Goal: Task Accomplishment & Management: Manage account settings

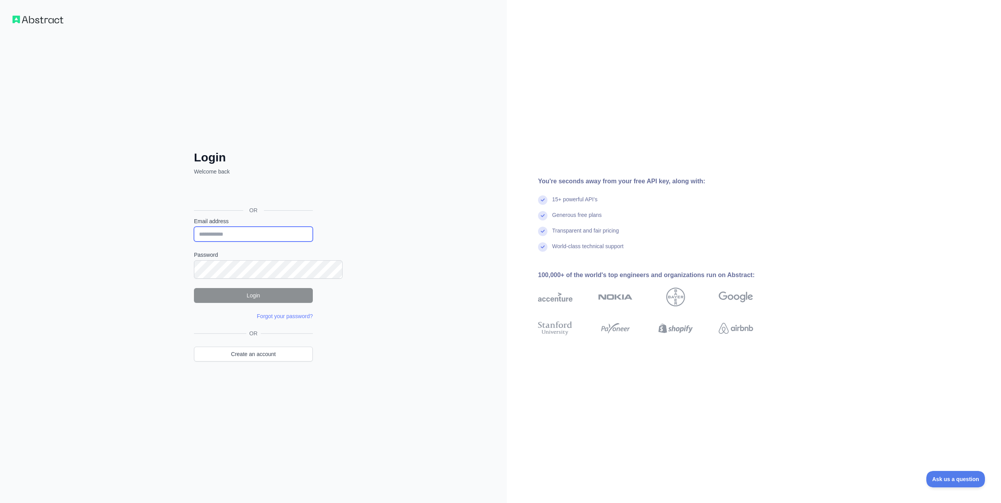
type input "**********"
click at [107, 283] on div "**********" at bounding box center [253, 251] width 507 height 503
click at [279, 303] on button "Login" at bounding box center [253, 295] width 119 height 15
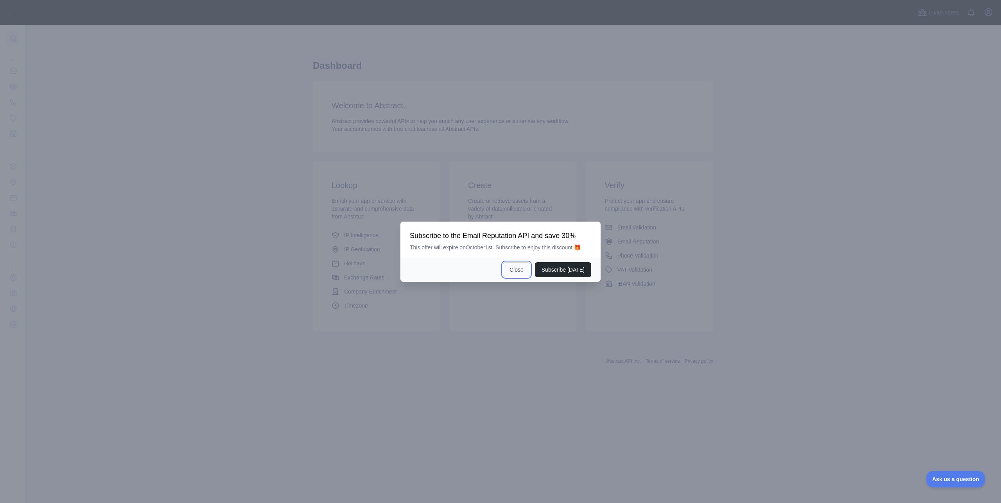
click at [530, 277] on button "Close" at bounding box center [516, 269] width 27 height 15
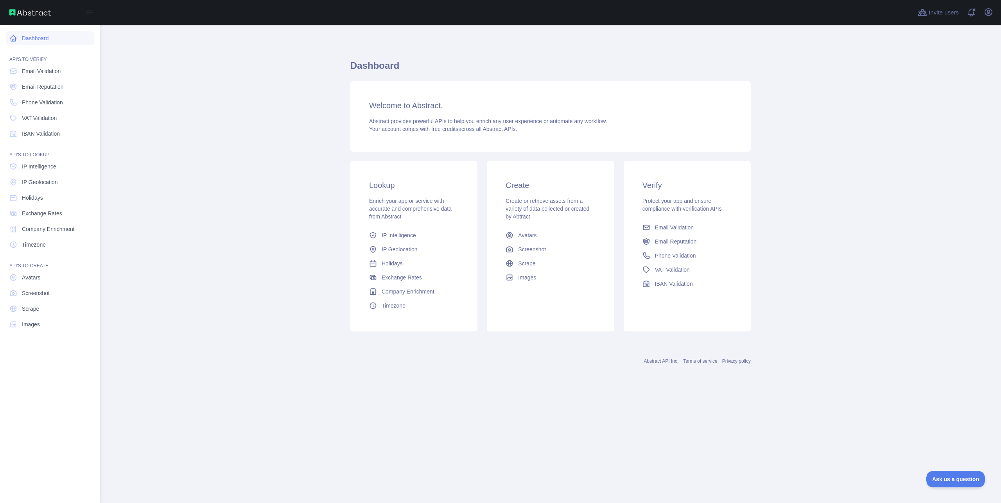
click at [42, 45] on link "Dashboard" at bounding box center [50, 38] width 88 height 14
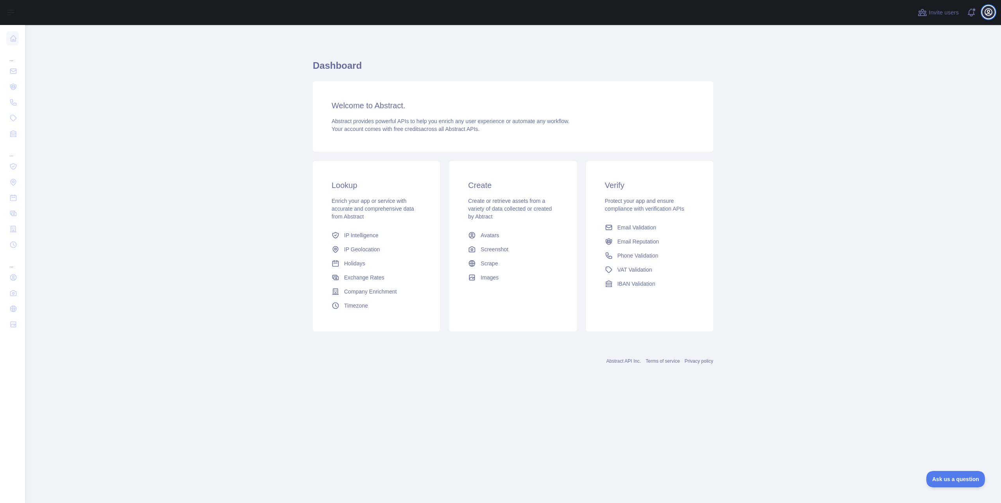
click at [985, 15] on icon "button" at bounding box center [988, 12] width 7 height 7
click at [959, 64] on link "Account settings" at bounding box center [951, 57] width 88 height 14
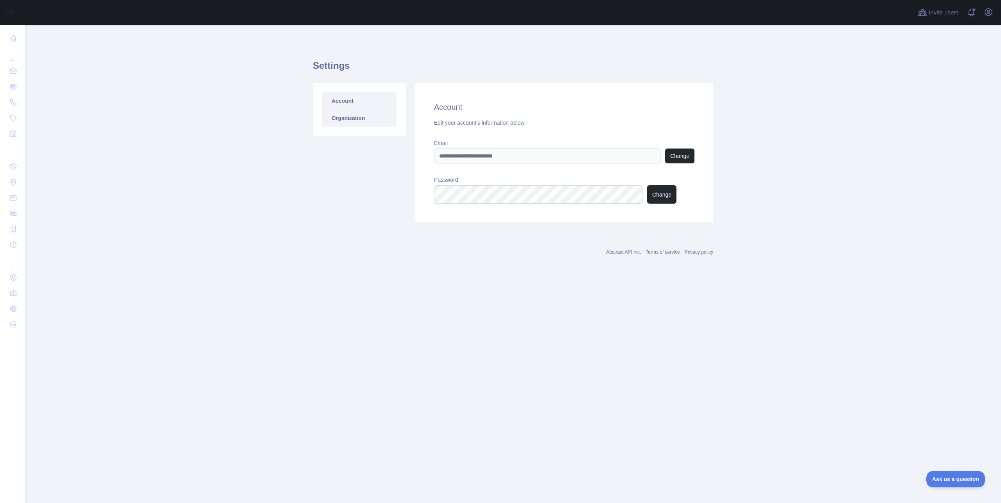
click at [346, 127] on link "Organization" at bounding box center [359, 117] width 74 height 17
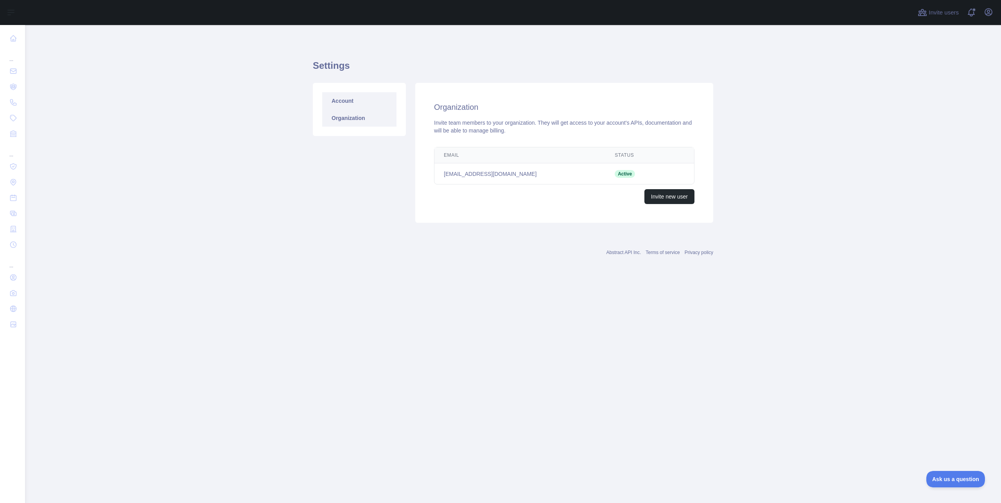
click at [362, 109] on link "Account" at bounding box center [359, 100] width 74 height 17
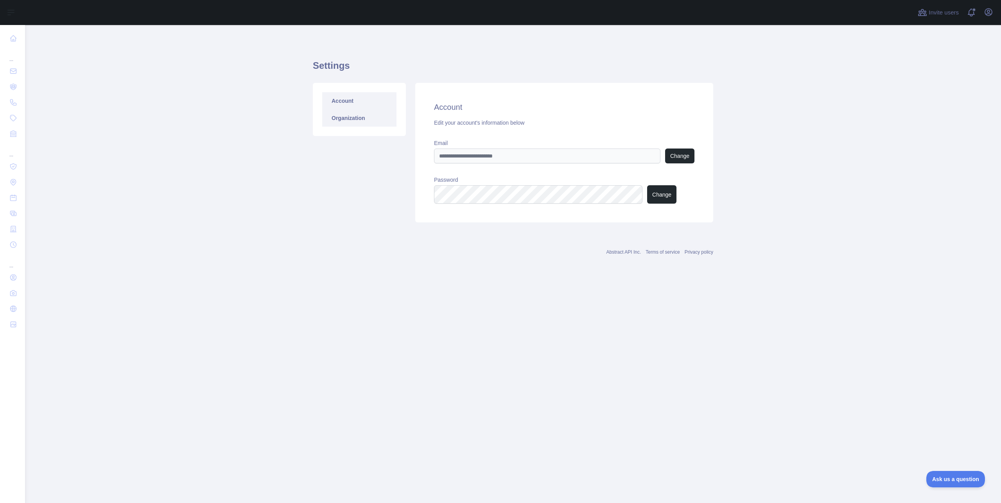
click at [365, 127] on link "Organization" at bounding box center [359, 117] width 74 height 17
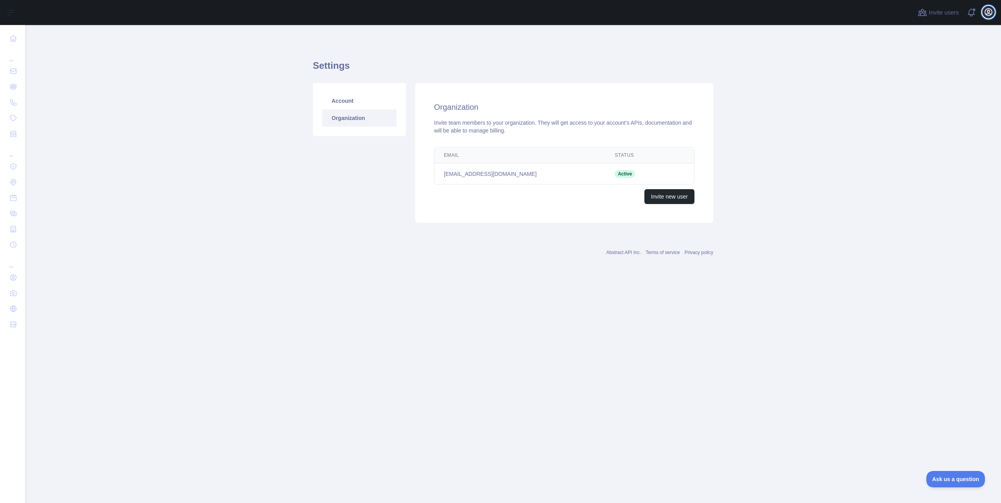
click at [984, 17] on icon "button" at bounding box center [988, 11] width 9 height 9
drag, startPoint x: 164, startPoint y: 118, endPoint x: 197, endPoint y: 133, distance: 36.4
click at [164, 117] on main "Settings Account Organization Organization Invite team members to your organiza…" at bounding box center [513, 264] width 976 height 478
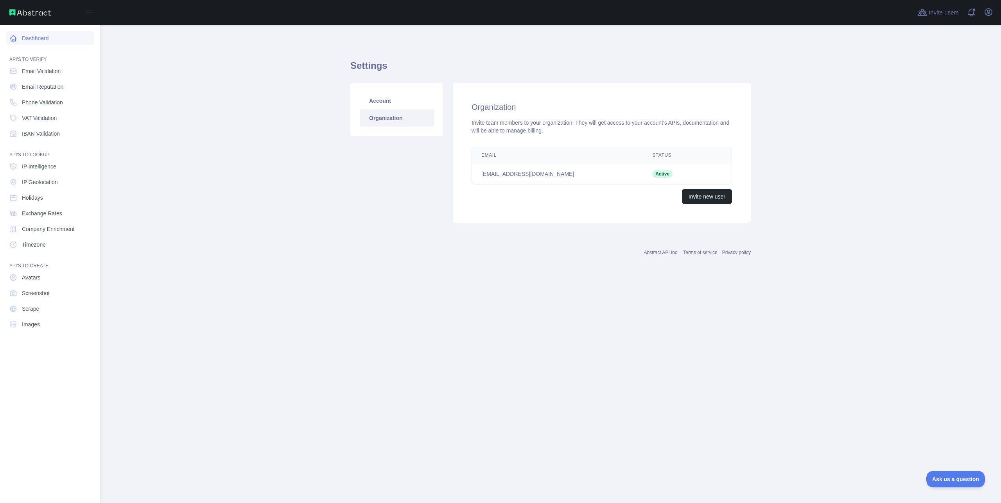
click at [41, 45] on link "Dashboard" at bounding box center [50, 38] width 88 height 14
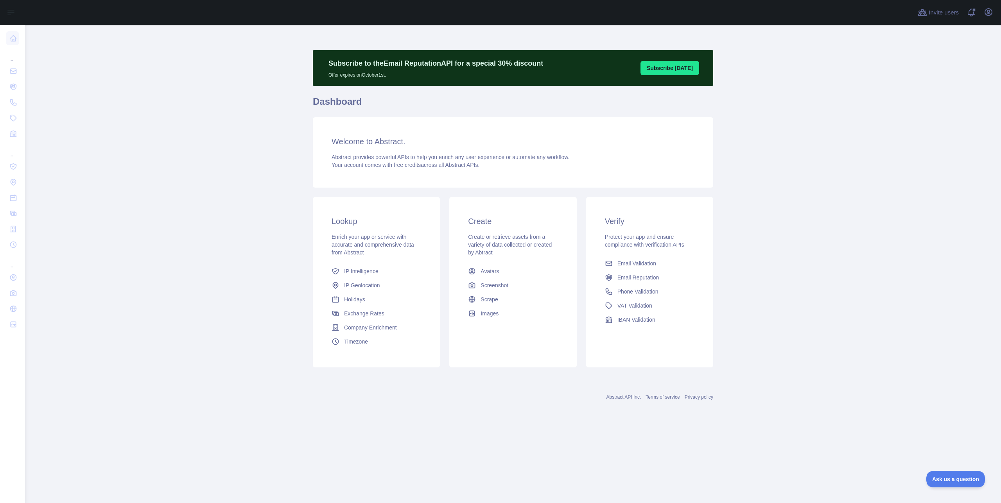
click at [995, 17] on div "Invite users View notifications Open user menu" at bounding box center [513, 12] width 976 height 25
click at [991, 17] on button "Open user menu" at bounding box center [988, 12] width 13 height 13
click at [931, 35] on p "Signed in as" at bounding box center [950, 31] width 75 height 8
click at [913, 64] on link "Account settings" at bounding box center [951, 57] width 88 height 14
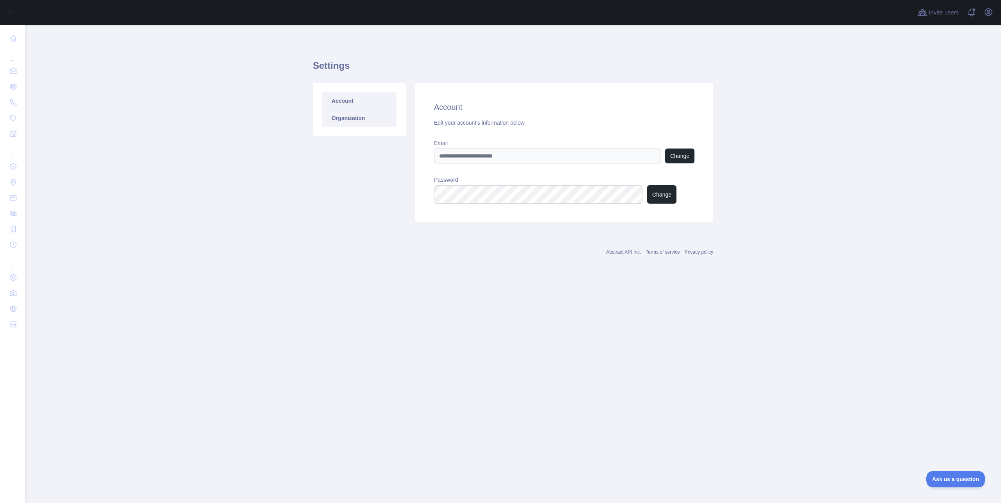
click at [366, 127] on link "Organization" at bounding box center [359, 117] width 74 height 17
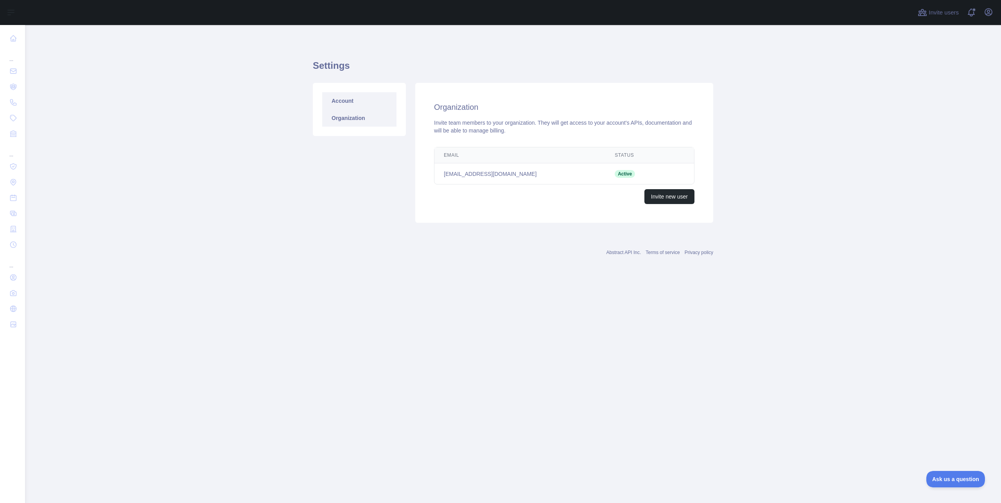
click at [373, 109] on link "Account" at bounding box center [359, 100] width 74 height 17
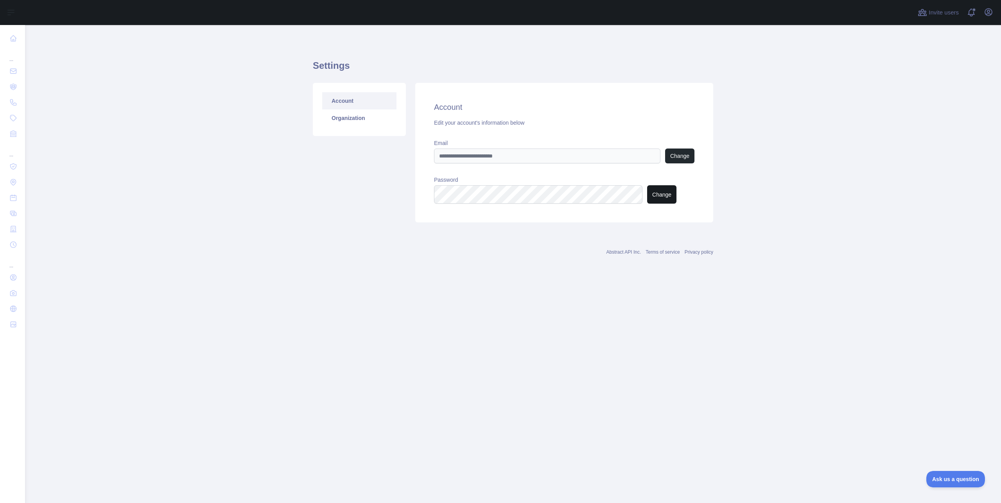
drag, startPoint x: 711, startPoint y: 233, endPoint x: 678, endPoint y: 234, distance: 32.8
click at [710, 222] on div "Account Edit your account's information below Email Change Password Change" at bounding box center [564, 153] width 298 height 140
click at [675, 204] on button "Change" at bounding box center [661, 194] width 29 height 18
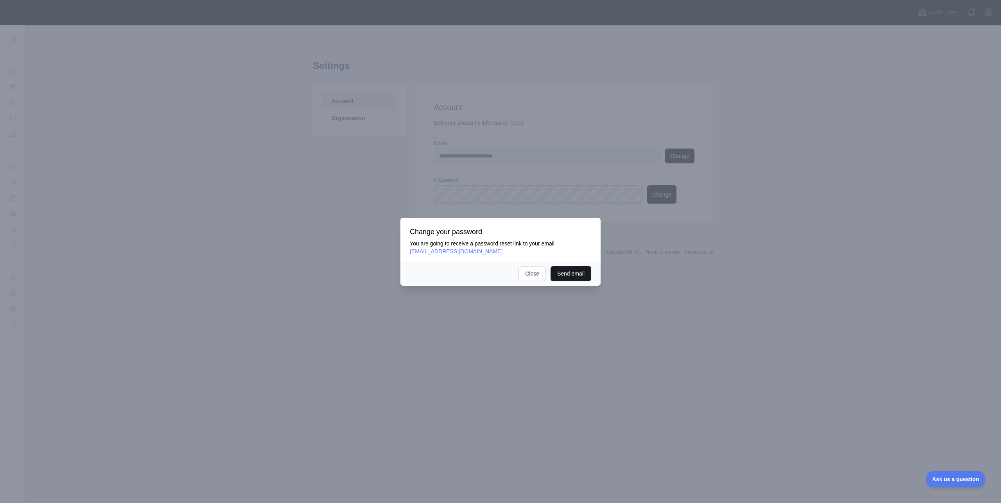
click at [591, 281] on button "Send email" at bounding box center [570, 273] width 41 height 15
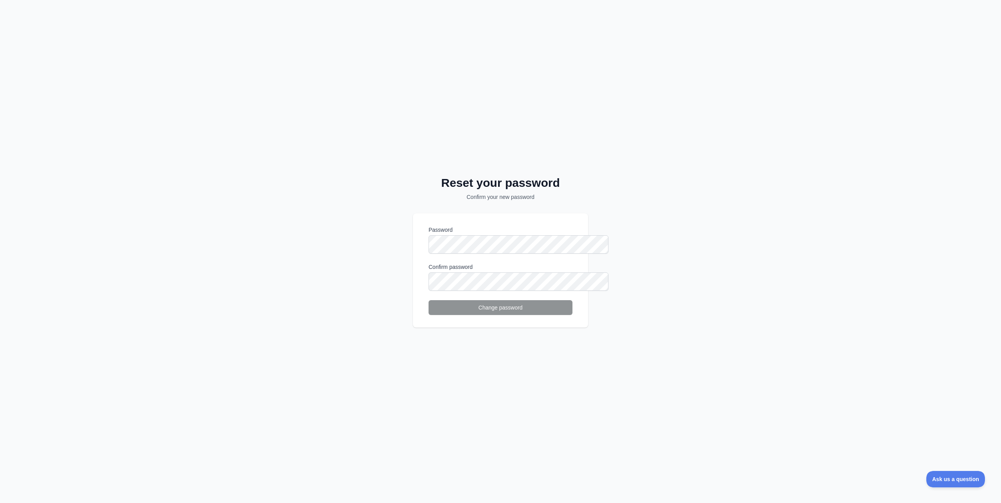
click at [306, 224] on div "Reset your password Confirm your new password Password Confirm password Change …" at bounding box center [500, 251] width 1001 height 503
click at [541, 310] on button "Change password" at bounding box center [500, 307] width 144 height 15
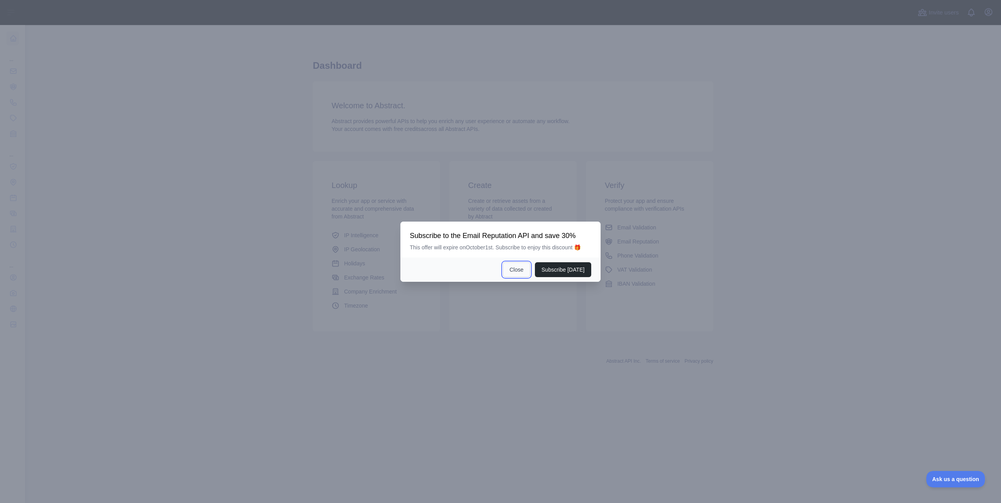
click at [527, 277] on button "Close" at bounding box center [516, 269] width 27 height 15
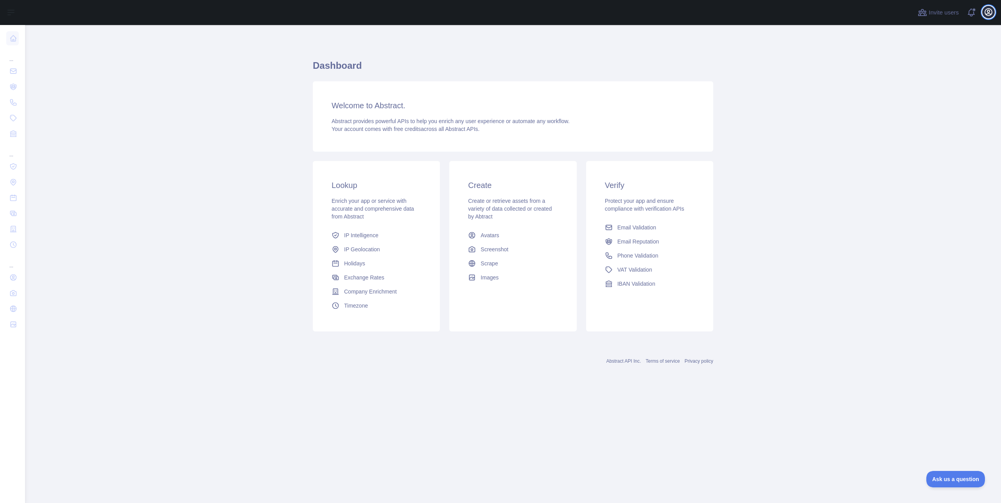
click at [988, 17] on icon "button" at bounding box center [988, 11] width 9 height 9
click at [932, 64] on link "Account settings" at bounding box center [951, 57] width 88 height 14
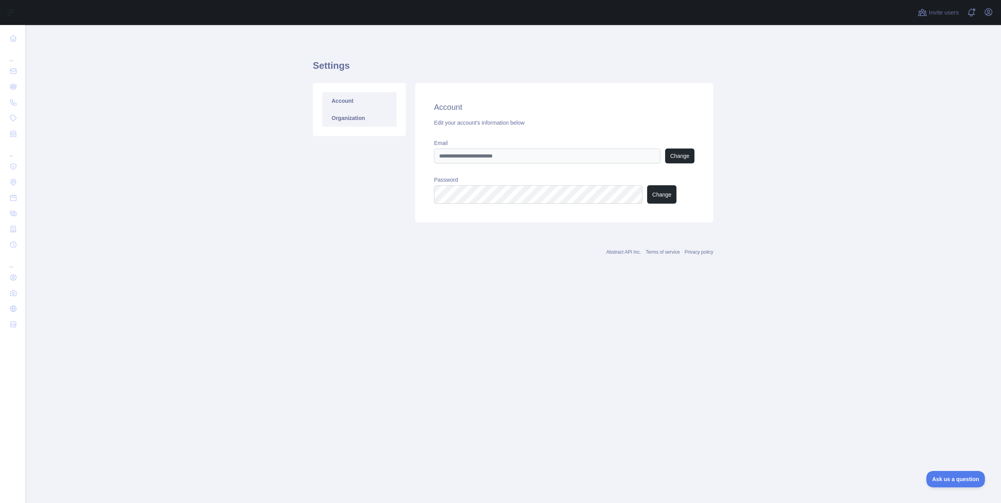
click at [366, 127] on link "Organization" at bounding box center [359, 117] width 74 height 17
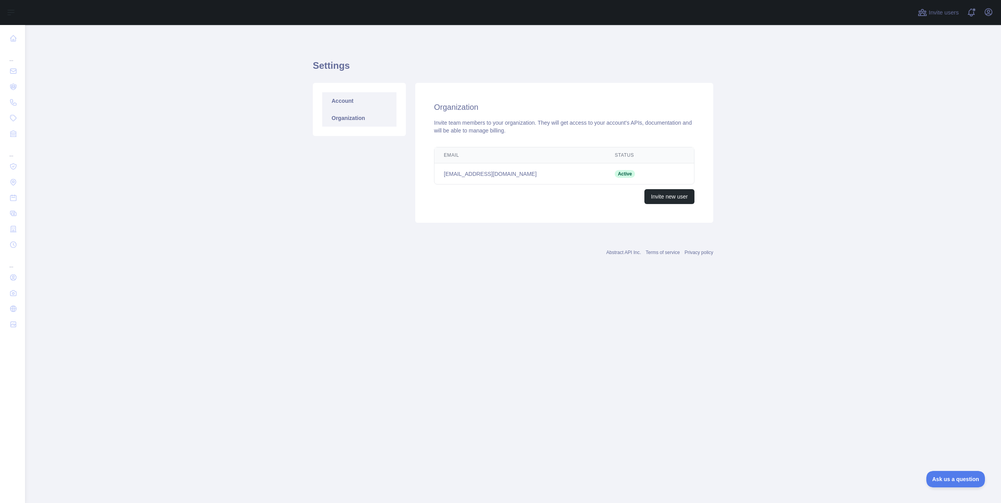
click at [358, 109] on link "Account" at bounding box center [359, 100] width 74 height 17
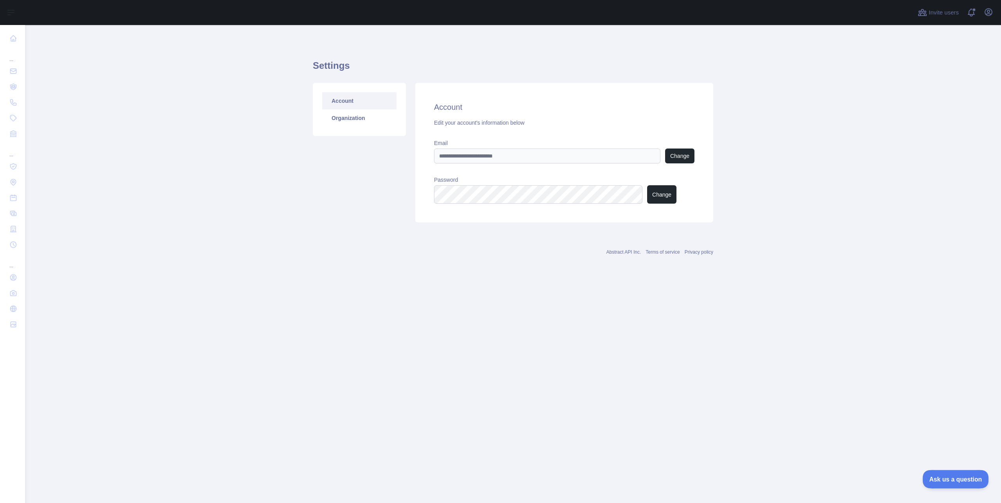
click at [968, 473] on button "Ask us a question" at bounding box center [951, 478] width 59 height 16
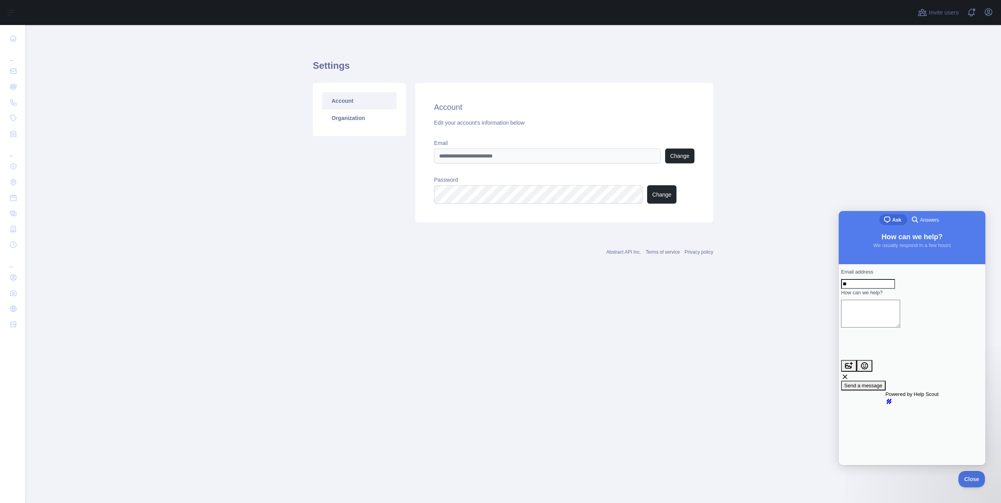
type input "*"
click at [891, 330] on div "Contact form" at bounding box center [912, 330] width 142 height 0
click at [891, 146] on main "Settings Account Organization Account Edit your account's information below Ema…" at bounding box center [513, 264] width 976 height 478
click at [982, 18] on div "Open user menu" at bounding box center [988, 13] width 13 height 14
click at [965, 15] on button "View notifications" at bounding box center [971, 12] width 13 height 13
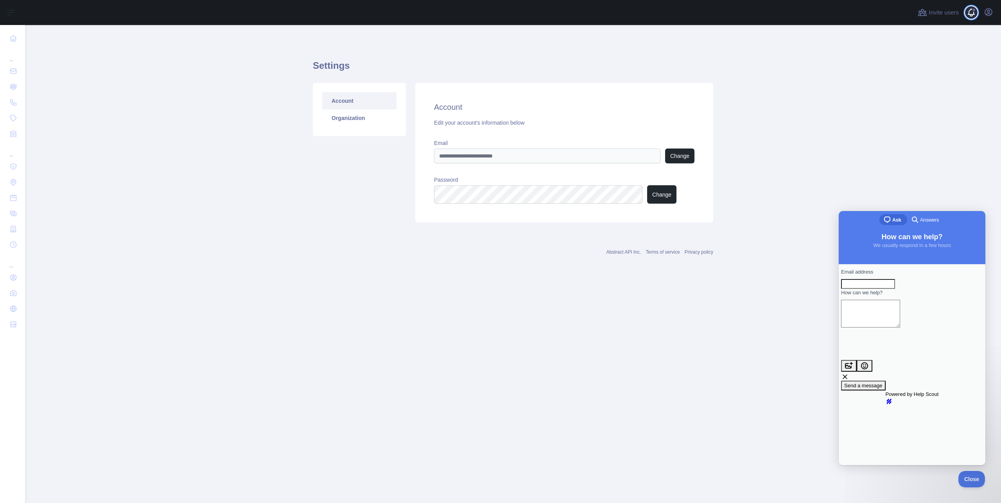
click at [966, 16] on span at bounding box center [974, 12] width 16 height 25
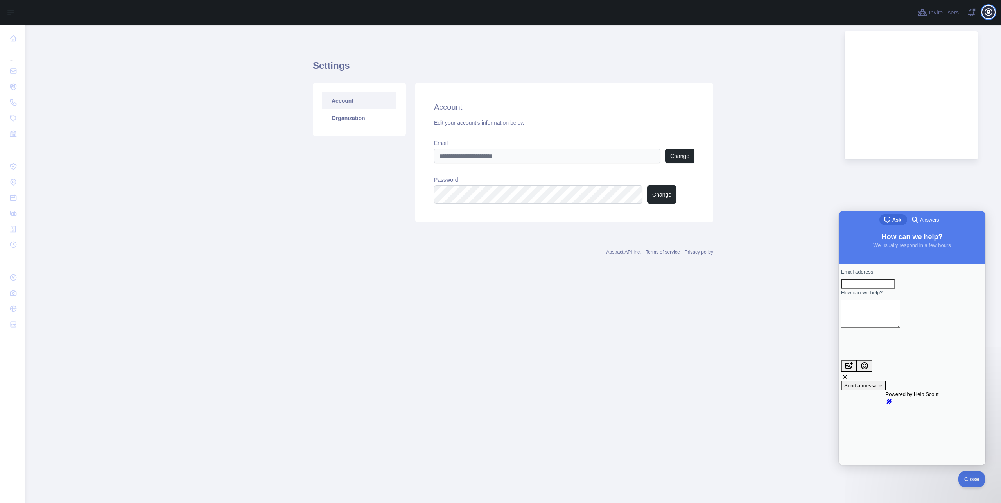
click at [984, 16] on icon "button" at bounding box center [988, 11] width 9 height 9
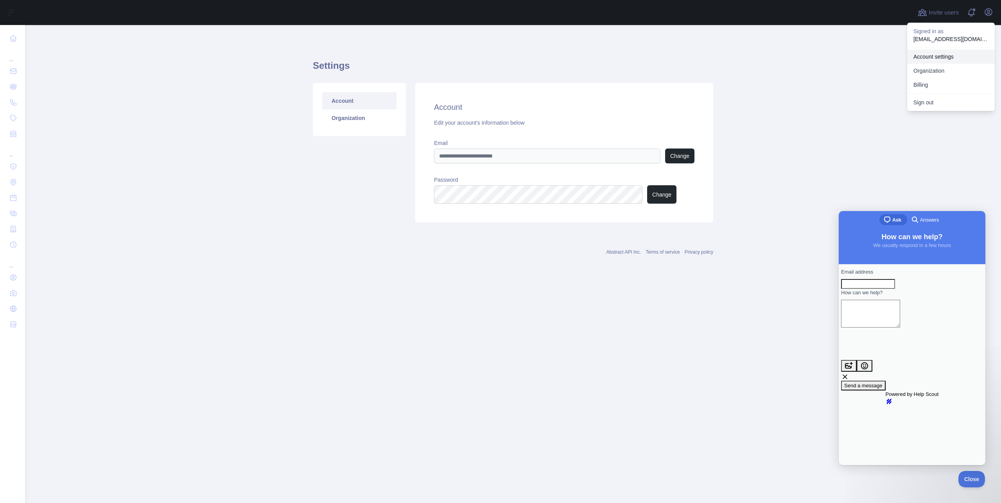
click at [914, 64] on link "Account settings" at bounding box center [951, 57] width 88 height 14
click at [376, 127] on link "Organization" at bounding box center [359, 117] width 74 height 17
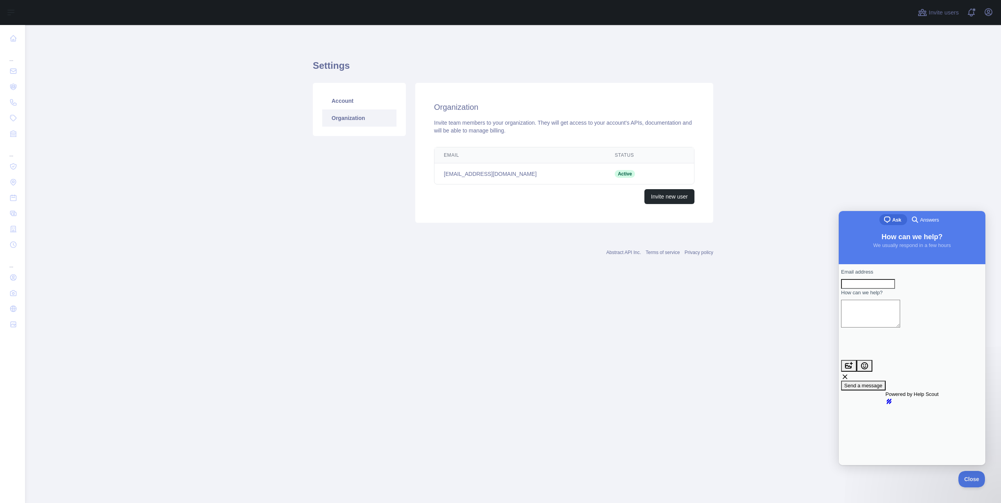
click at [660, 255] on link "Terms of service" at bounding box center [662, 252] width 34 height 5
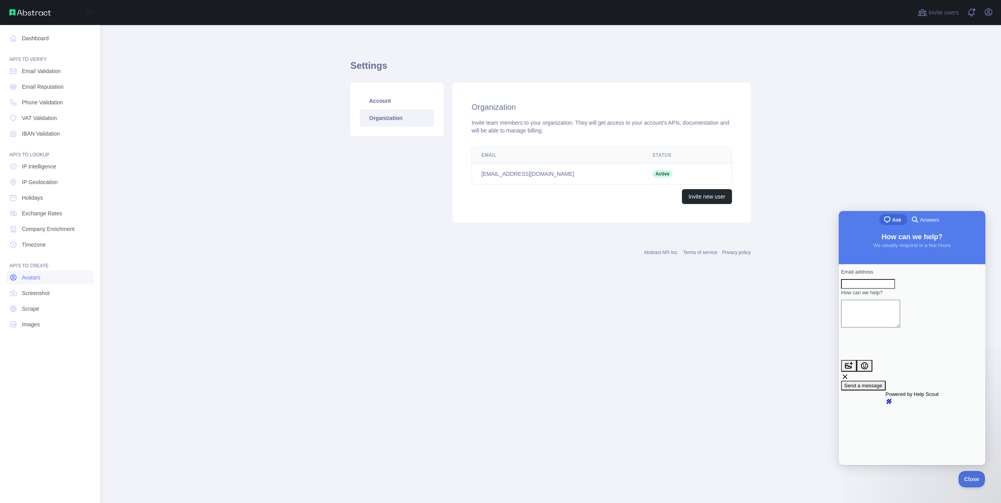
click at [38, 285] on link "Avatars" at bounding box center [50, 278] width 88 height 14
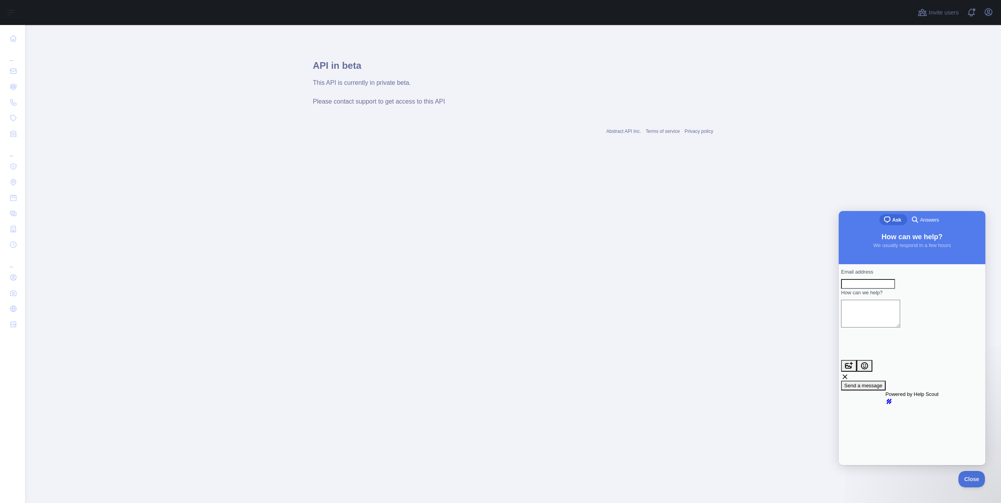
click at [214, 355] on main "API in beta This API is currently in private beta. Please contact support to ge…" at bounding box center [513, 264] width 976 height 478
click at [427, 303] on main "API in beta This API is currently in private beta. Please contact support to ge…" at bounding box center [513, 264] width 976 height 478
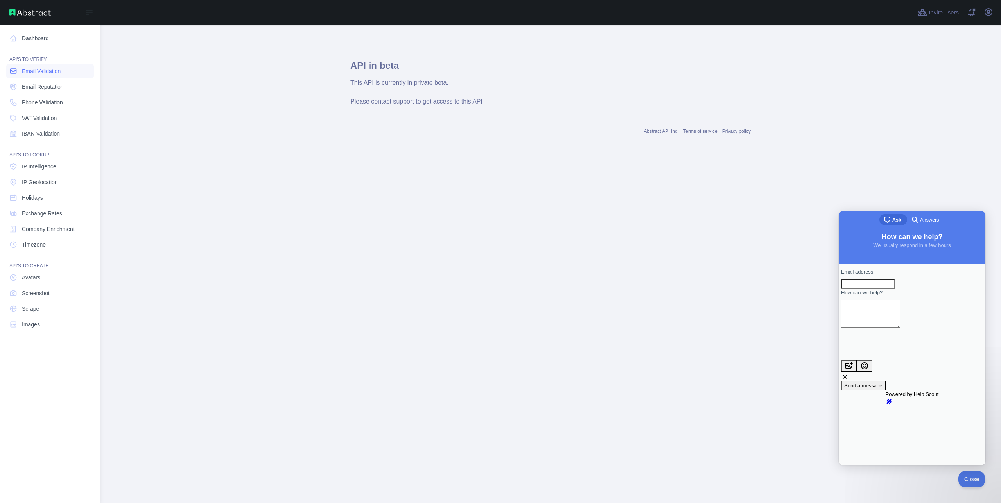
click at [48, 75] on span "Email Validation" at bounding box center [41, 71] width 39 height 8
click at [45, 75] on span "Email Validation" at bounding box center [41, 71] width 39 height 8
click at [39, 42] on link "Dashboard" at bounding box center [50, 38] width 88 height 14
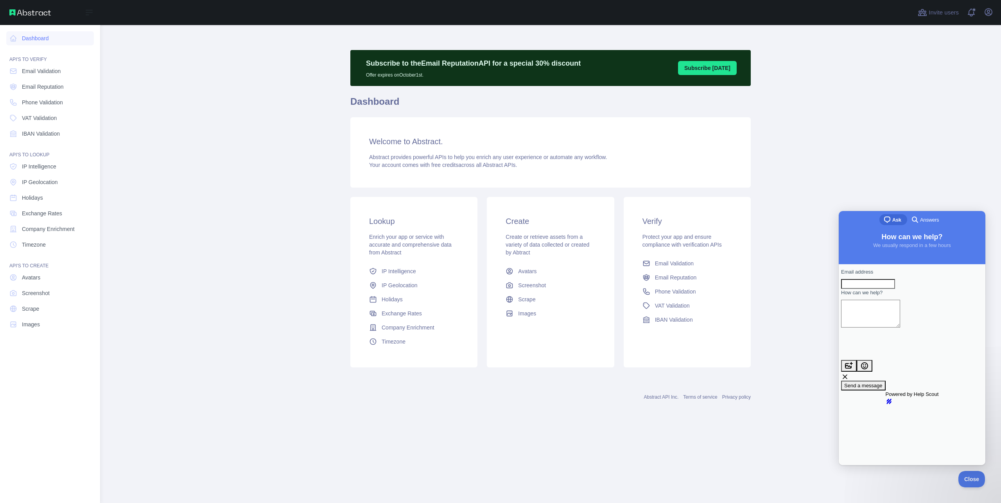
click at [43, 13] on img at bounding box center [29, 12] width 41 height 6
